Goal: Task Accomplishment & Management: Manage account settings

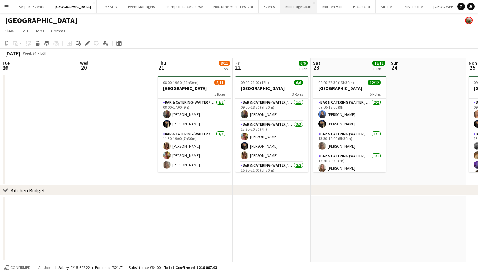
click at [286, 2] on button "[GEOGRAPHIC_DATA]" at bounding box center [298, 6] width 37 height 13
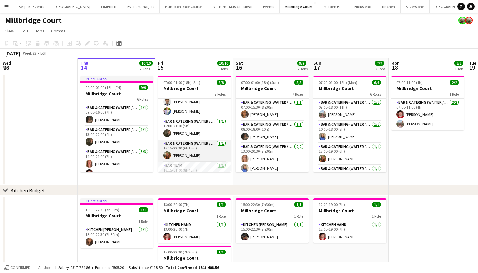
scroll to position [56, 0]
click at [195, 149] on app-card-role "Bar & Catering (Waiter / waitress) 1/1 16:15-22:30 (6h15m) Emily Reed" at bounding box center [194, 152] width 73 height 22
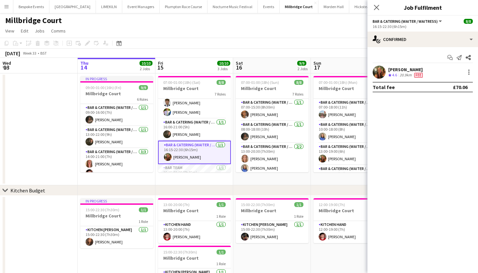
click at [381, 72] on app-user-avatar at bounding box center [379, 72] width 13 height 13
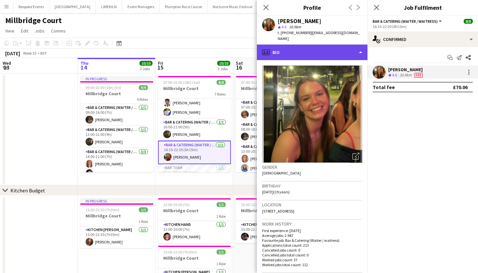
click at [345, 47] on div "profile Bio" at bounding box center [312, 53] width 111 height 16
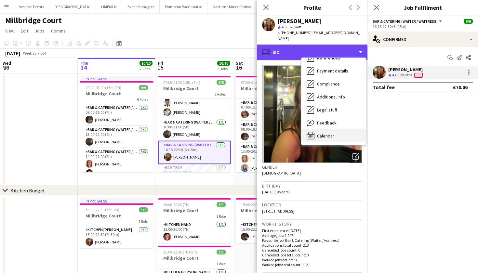
scroll to position [74, 0]
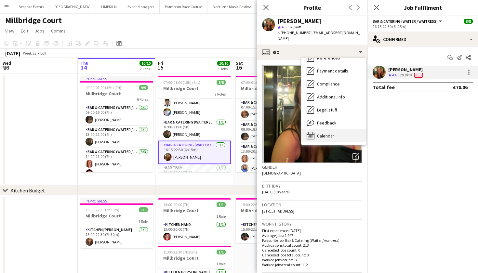
click at [341, 134] on div "Calendar Calendar" at bounding box center [334, 135] width 64 height 13
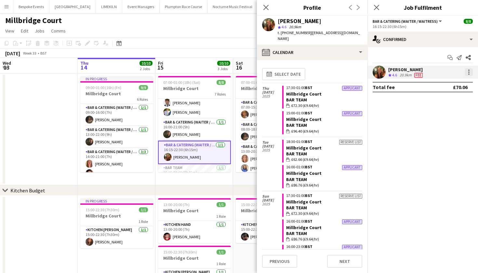
click at [469, 74] on div at bounding box center [469, 74] width 1 height 1
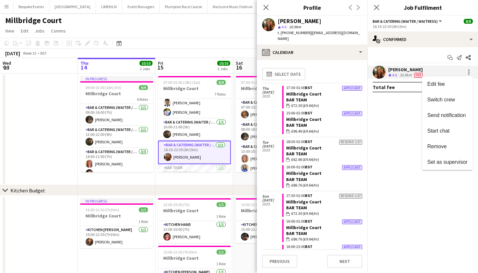
click at [390, 143] on div at bounding box center [239, 136] width 478 height 273
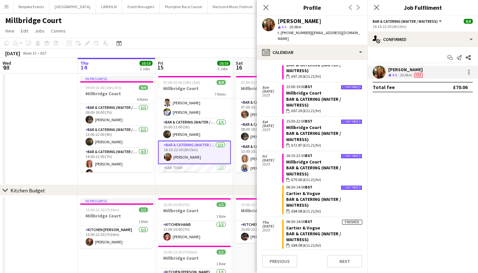
scroll to position [730, 0]
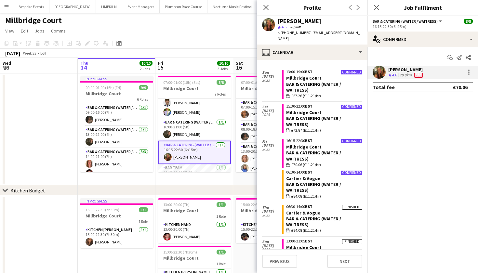
click at [198, 30] on app-page-menu "View Day view expanded Day view collapsed Month view Date picker Jump to [DATE]…" at bounding box center [239, 31] width 478 height 12
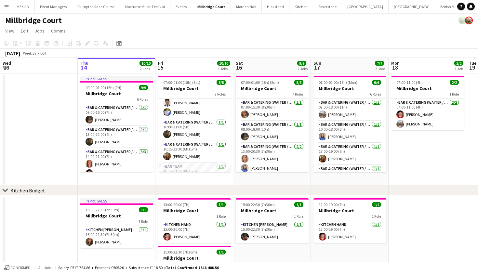
scroll to position [0, 87]
click at [436, 7] on button "British Motor Show Close" at bounding box center [456, 6] width 41 height 13
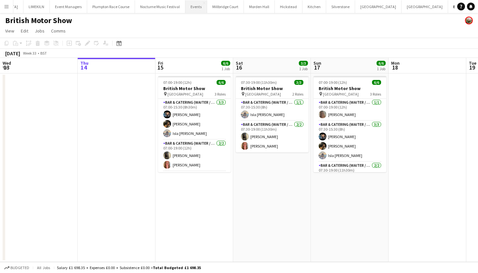
scroll to position [0, 79]
click at [200, 10] on button "[GEOGRAPHIC_DATA]" at bounding box center [218, 6] width 37 height 13
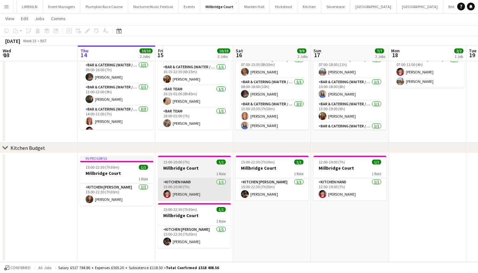
scroll to position [42, 0]
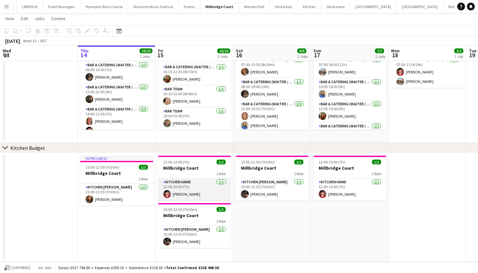
click at [187, 193] on app-card-role "Kitchen Hand [DATE] 13:00-20:00 (7h) [PERSON_NAME]" at bounding box center [194, 190] width 73 height 22
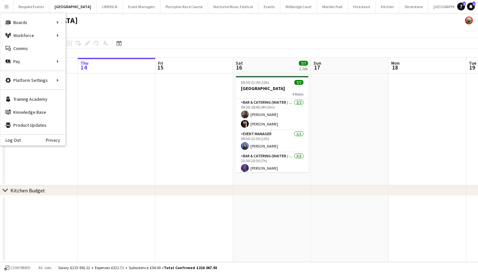
drag, startPoint x: 0, startPoint y: 0, endPoint x: 161, endPoint y: 138, distance: 211.6
click at [311, 138] on app-date-cell at bounding box center [350, 130] width 78 height 112
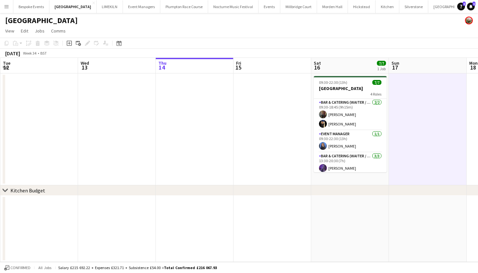
scroll to position [0, 233]
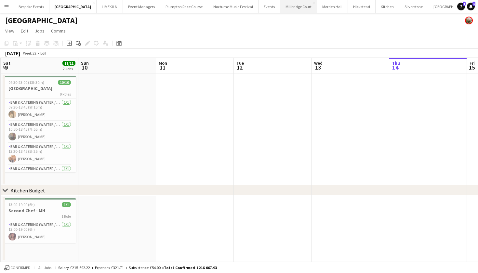
click at [285, 9] on button "[GEOGRAPHIC_DATA]" at bounding box center [298, 6] width 37 height 13
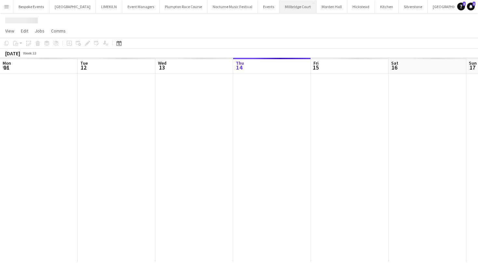
scroll to position [0, 156]
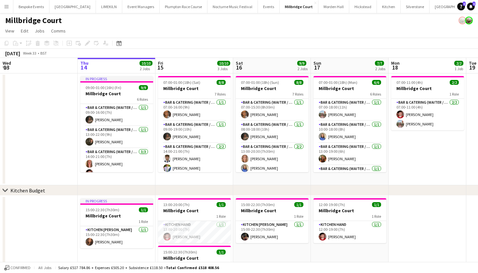
click at [319, 36] on app-page-menu "View Day view expanded Day view collapsed Month view Date picker Jump to [DATE]…" at bounding box center [239, 31] width 478 height 12
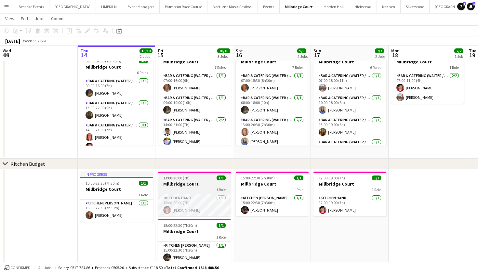
scroll to position [28, 0]
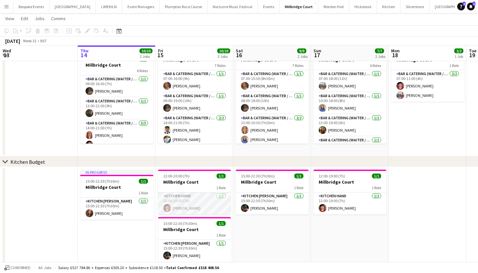
click at [183, 199] on app-card-role "Kitchen Hand [DATE] 13:00-20:00 (7h) [PERSON_NAME]" at bounding box center [194, 204] width 73 height 22
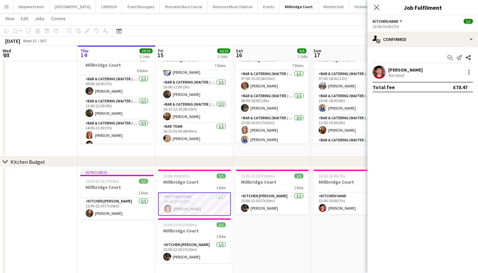
scroll to position [66, 0]
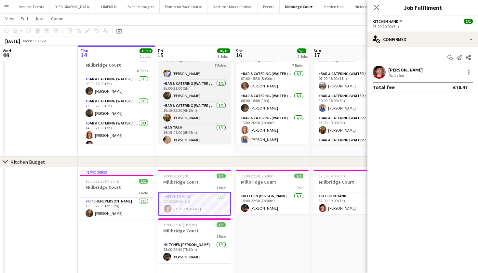
click at [177, 63] on div "7 Roles" at bounding box center [194, 65] width 73 height 5
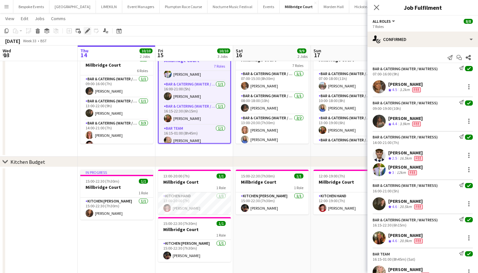
click at [86, 31] on icon "Edit" at bounding box center [87, 30] width 5 height 5
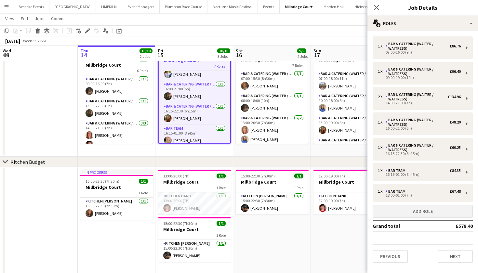
click at [430, 210] on button "Add role" at bounding box center [423, 211] width 100 height 13
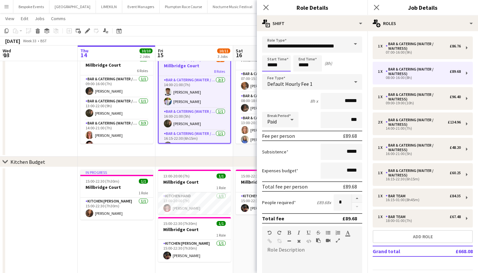
click at [272, 67] on input "*****" at bounding box center [276, 63] width 29 height 16
type input "*****"
click at [303, 65] on input "*****" at bounding box center [307, 63] width 29 height 16
type input "*****"
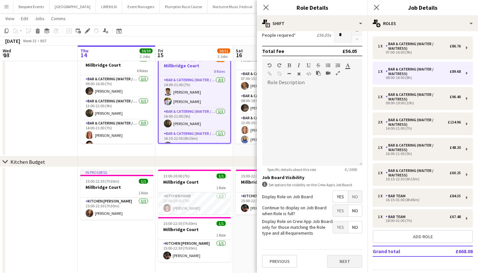
scroll to position [167, 0]
click at [350, 259] on button "Next" at bounding box center [344, 261] width 35 height 13
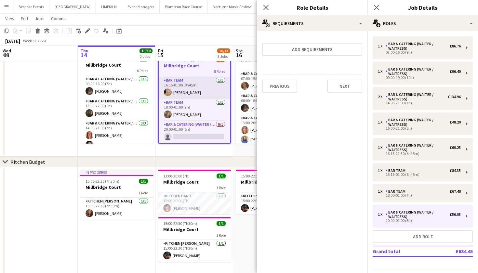
scroll to position [119, 0]
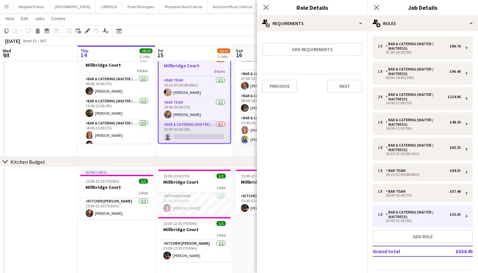
click at [186, 130] on app-card-role "Bar & Catering (Waiter / waitress) 0/1 20:00-01:00 (5h) single-neutral-actions" at bounding box center [195, 132] width 72 height 22
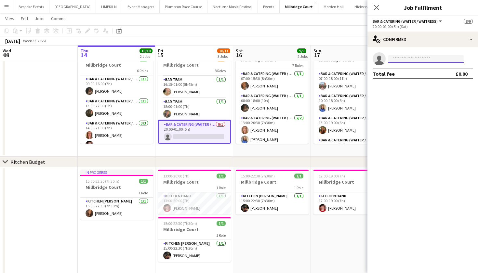
click at [409, 60] on input at bounding box center [425, 59] width 75 height 8
type input "****"
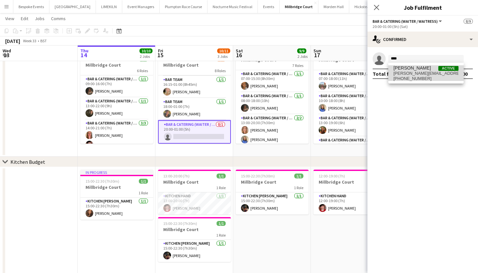
drag, startPoint x: 409, startPoint y: 69, endPoint x: 417, endPoint y: 76, distance: 10.8
click at [417, 76] on span "[PHONE_NUMBER]" at bounding box center [426, 78] width 65 height 5
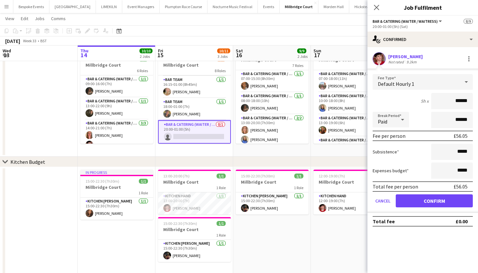
click at [446, 204] on button "Confirm" at bounding box center [434, 201] width 77 height 13
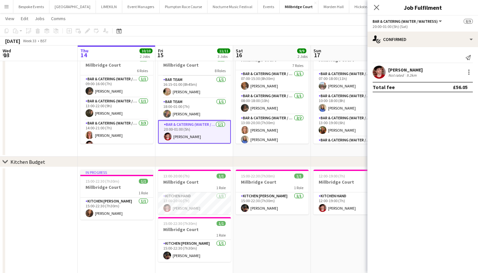
click at [307, 270] on app-date-cell "15:00-22:30 (7h30m) 1/1 Millbridge Court 1 Role Kitchen [PERSON_NAME] [DATE] 15…" at bounding box center [272, 221] width 78 height 109
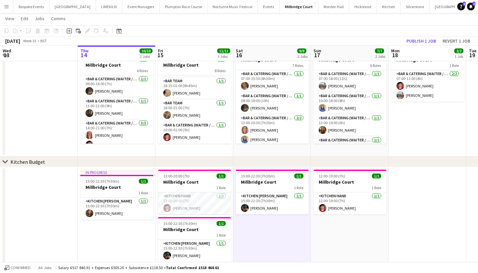
scroll to position [118, 0]
click at [307, 24] on app-page-menu "View Day view expanded Day view collapsed Month view Date picker Jump to [DATE]…" at bounding box center [239, 19] width 478 height 12
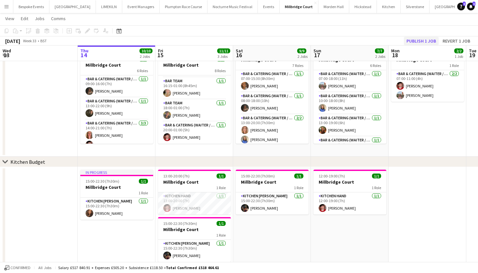
click at [425, 40] on button "Publish 1 job" at bounding box center [421, 41] width 35 height 8
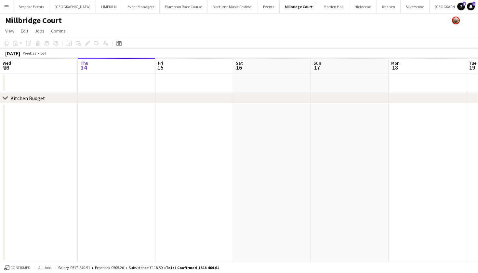
scroll to position [0, 0]
